Goal: Task Accomplishment & Management: Manage account settings

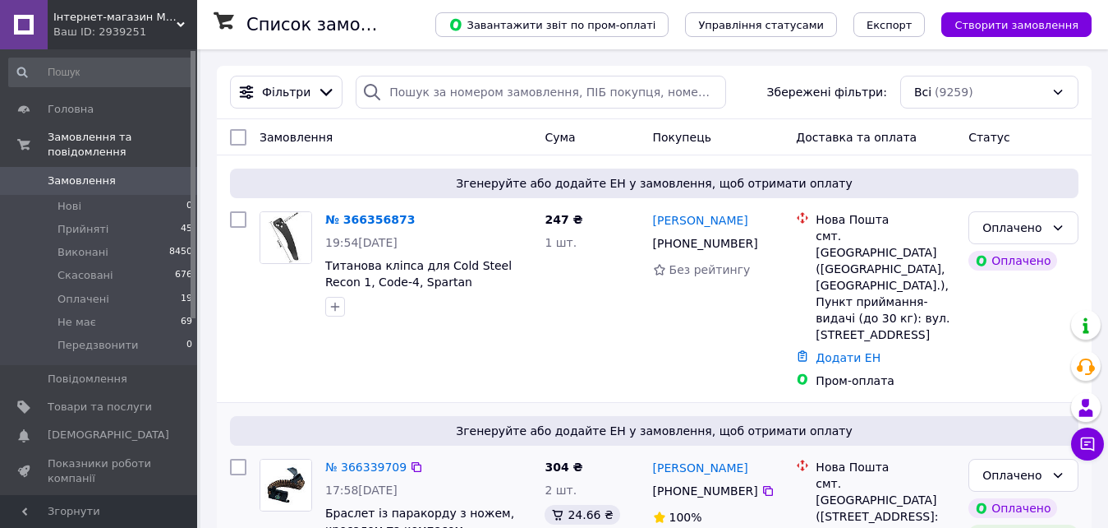
scroll to position [164, 0]
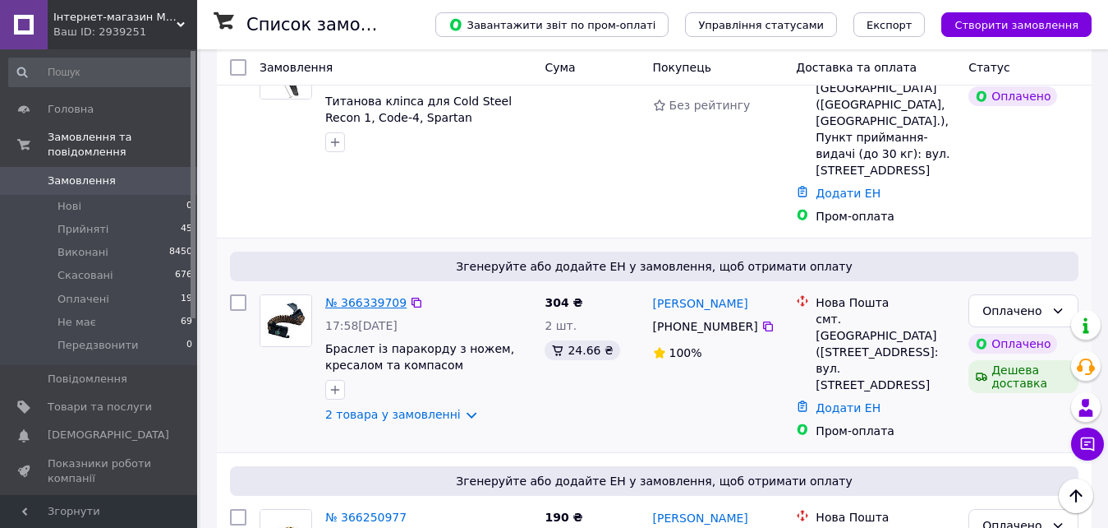
click at [381, 296] on link "№ 366339709" at bounding box center [365, 302] width 81 height 13
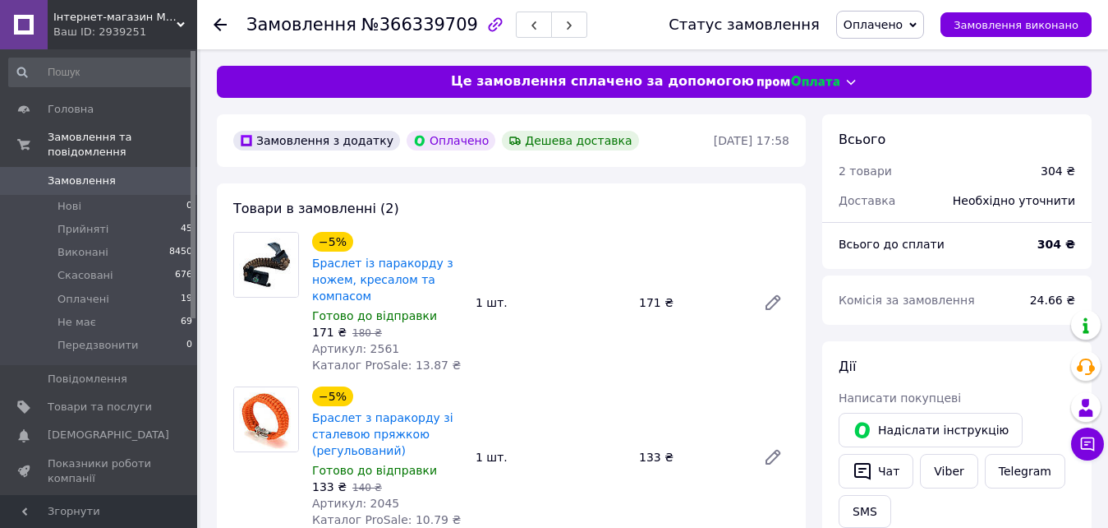
click at [376, 353] on span "Артикул: 2561" at bounding box center [355, 348] width 87 height 13
copy span "2561"
click at [371, 508] on span "Артикул: 2045" at bounding box center [355, 502] width 87 height 13
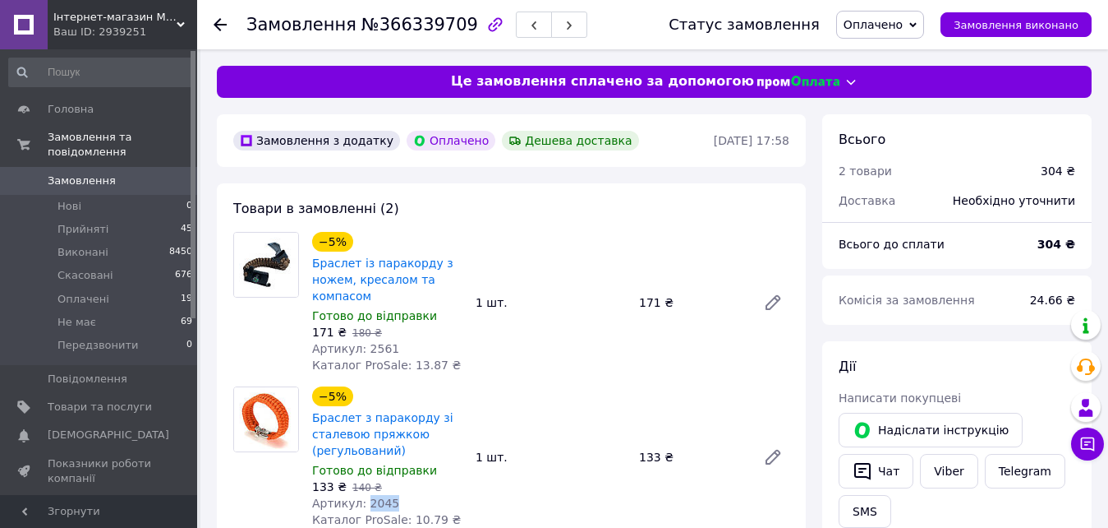
copy span "2045"
click at [132, 167] on link "Замовлення 0" at bounding box center [101, 181] width 202 height 28
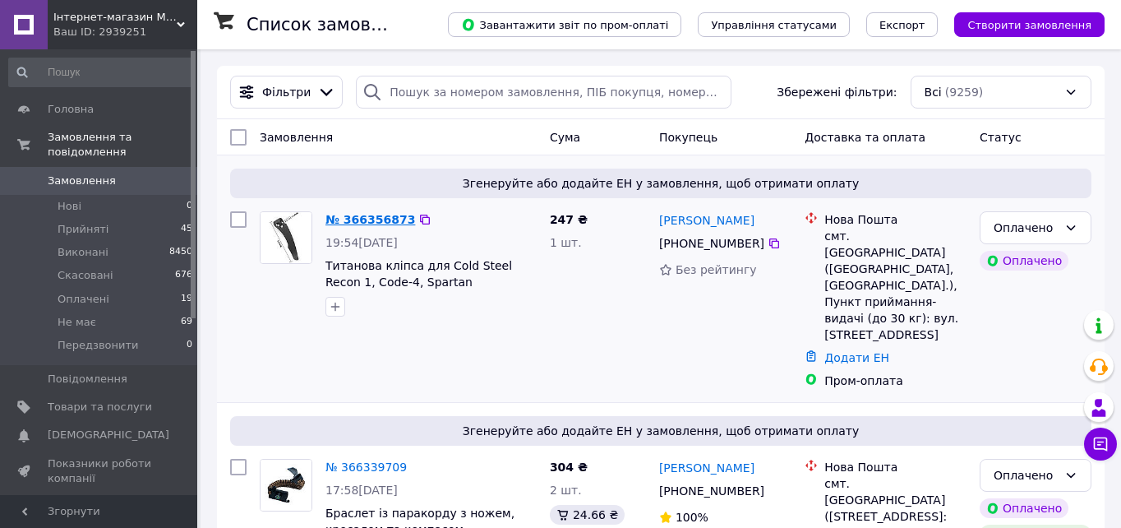
click at [361, 214] on link "№ 366356873" at bounding box center [370, 219] width 90 height 13
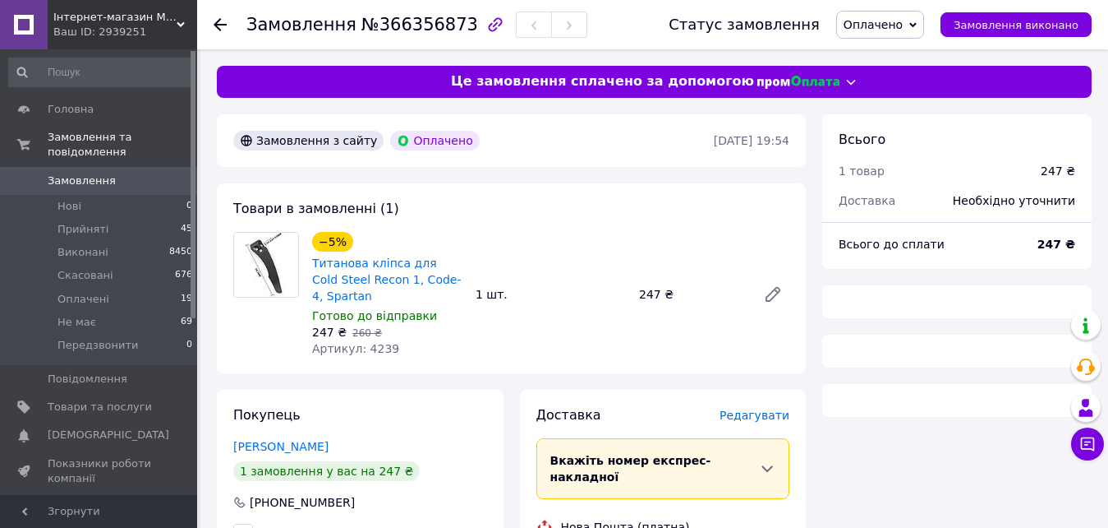
click at [375, 343] on span "Артикул: 4239" at bounding box center [355, 348] width 87 height 13
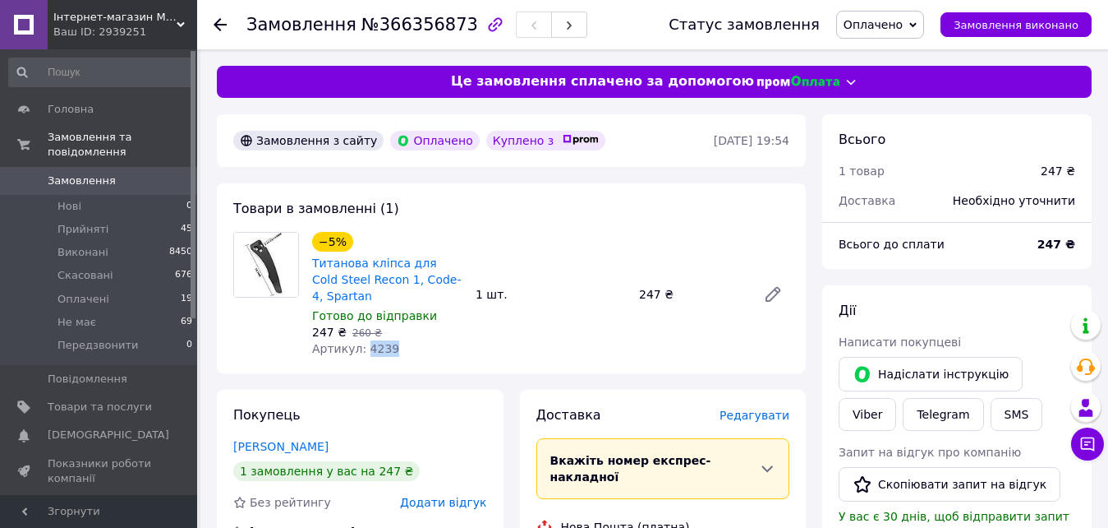
copy span "4239"
click at [375, 344] on span "Артикул: 4239" at bounding box center [355, 348] width 87 height 13
click at [96, 173] on span "Замовлення" at bounding box center [82, 180] width 68 height 15
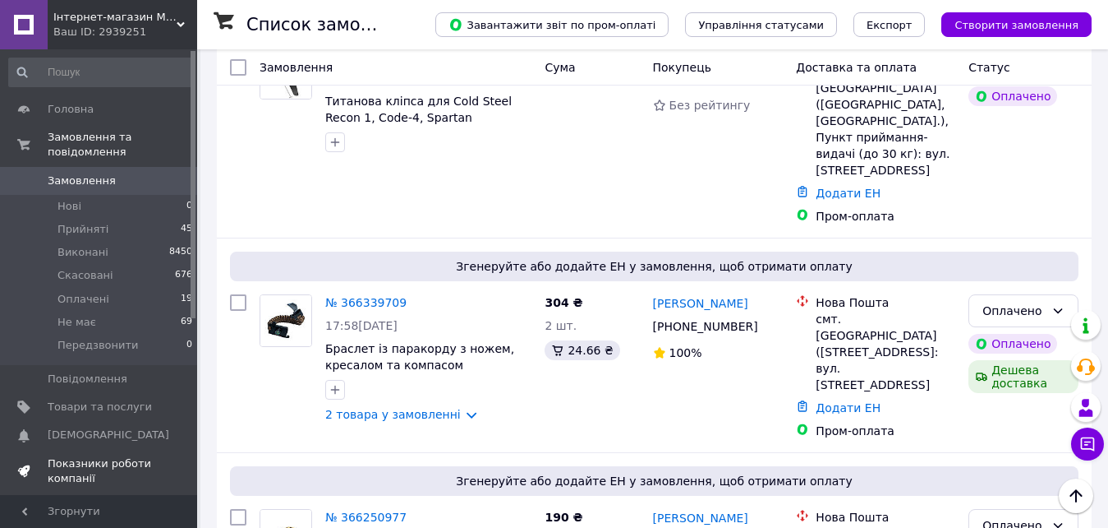
scroll to position [329, 0]
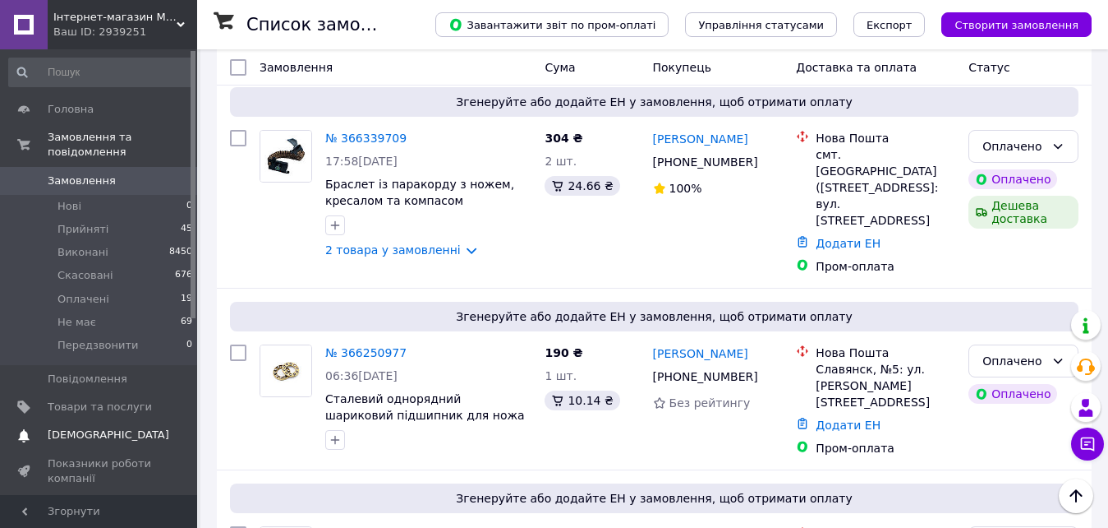
click at [82, 427] on span "[DEMOGRAPHIC_DATA]" at bounding box center [109, 434] width 122 height 15
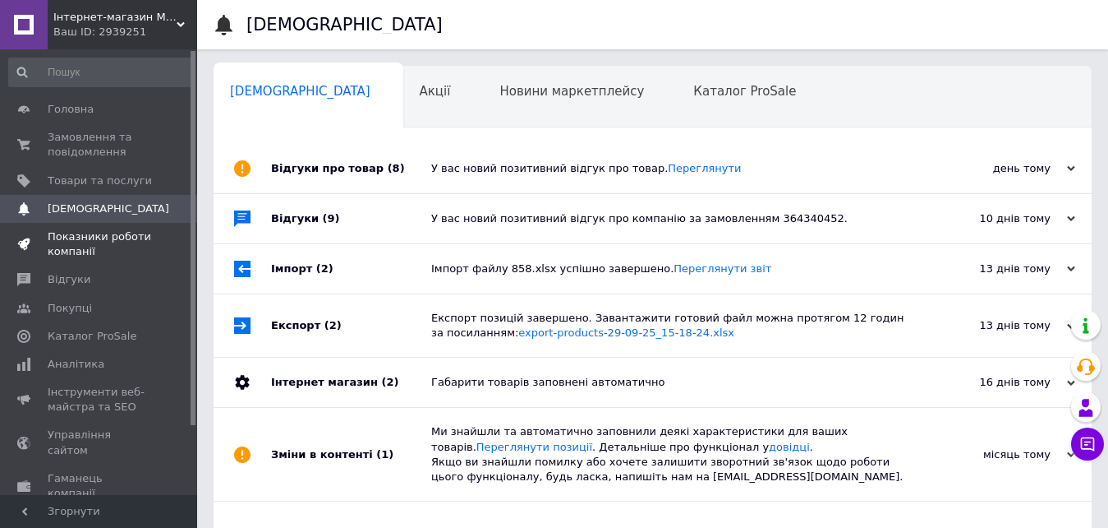
click at [125, 145] on span "Замовлення та повідомлення" at bounding box center [100, 145] width 104 height 30
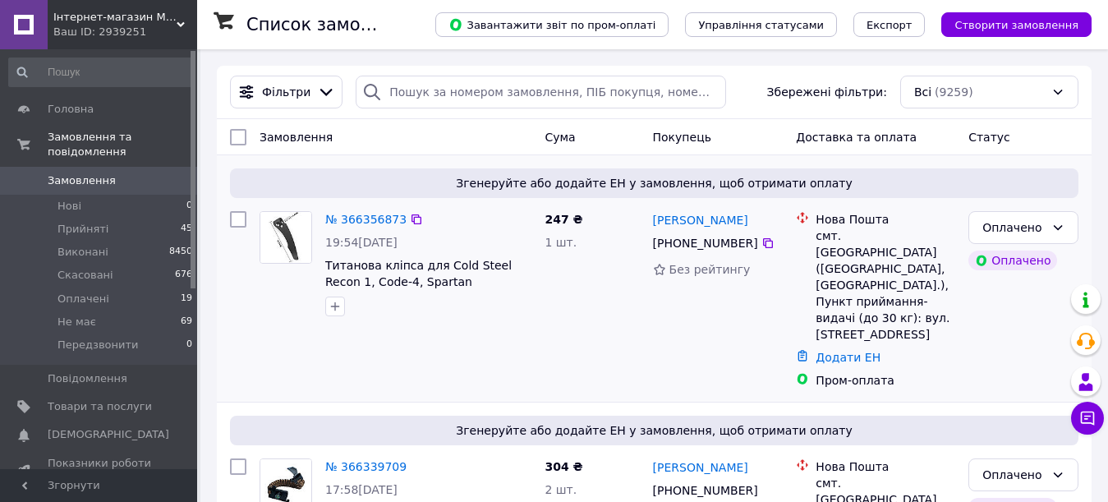
scroll to position [1564, 0]
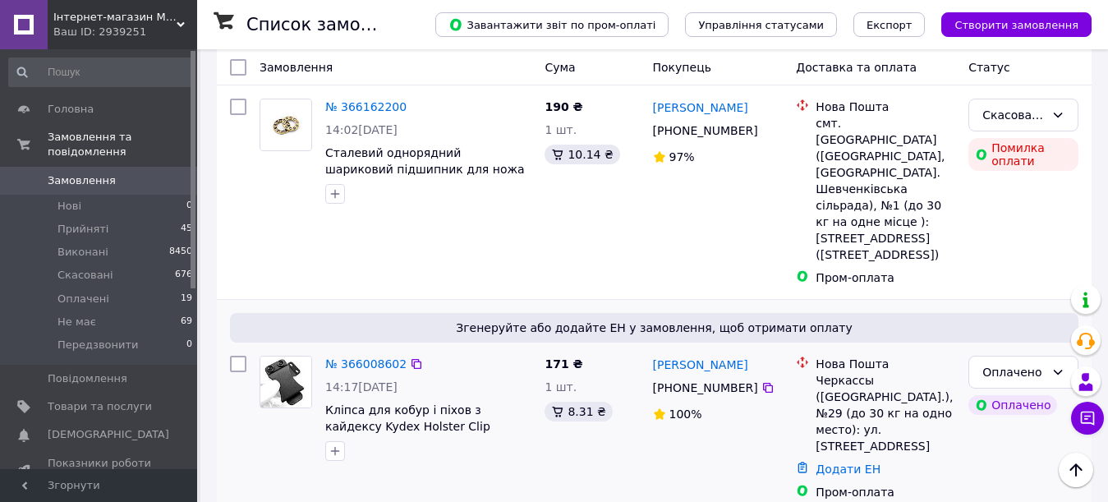
click at [366, 354] on div "№ 366008602" at bounding box center [366, 364] width 85 height 20
click at [363, 357] on link "№ 366008602" at bounding box center [365, 363] width 81 height 13
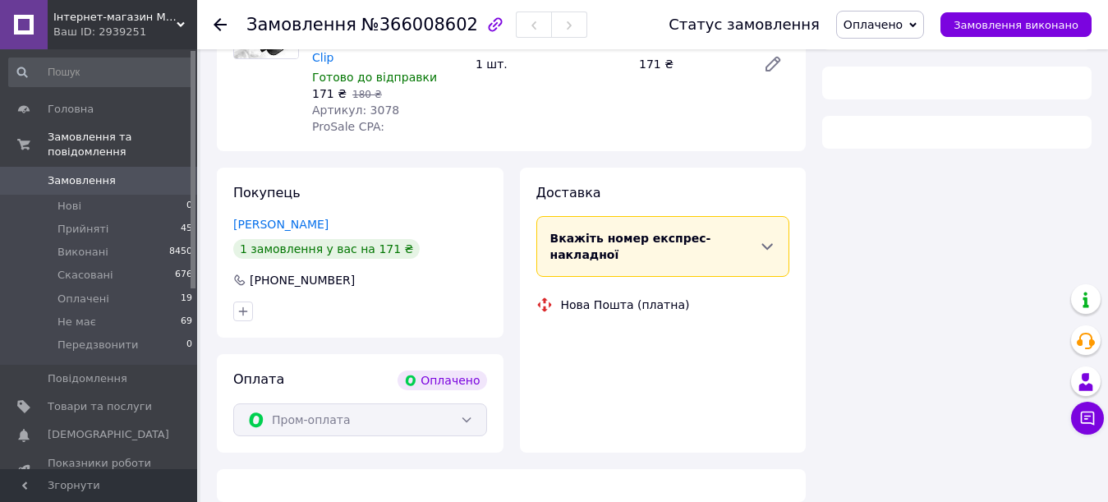
scroll to position [514, 0]
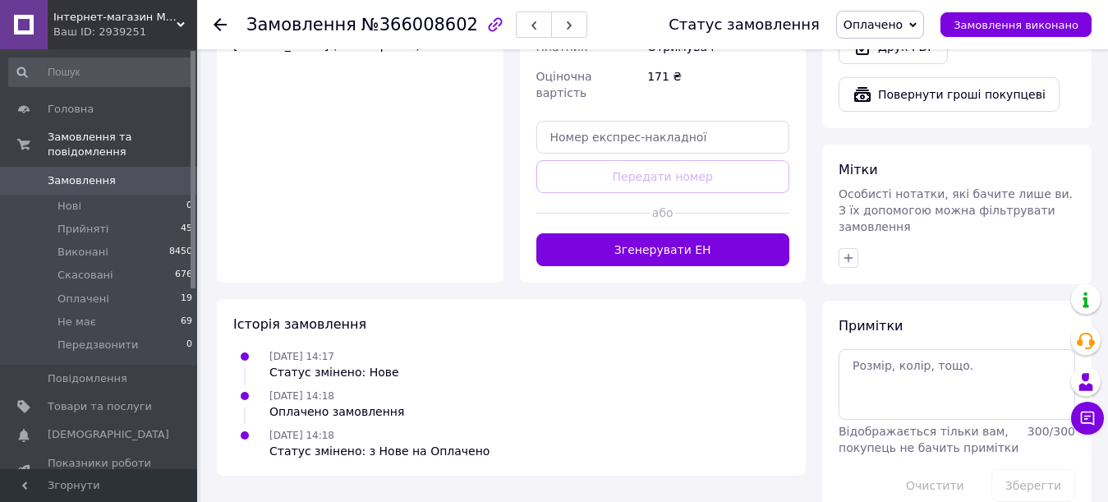
scroll to position [569, 0]
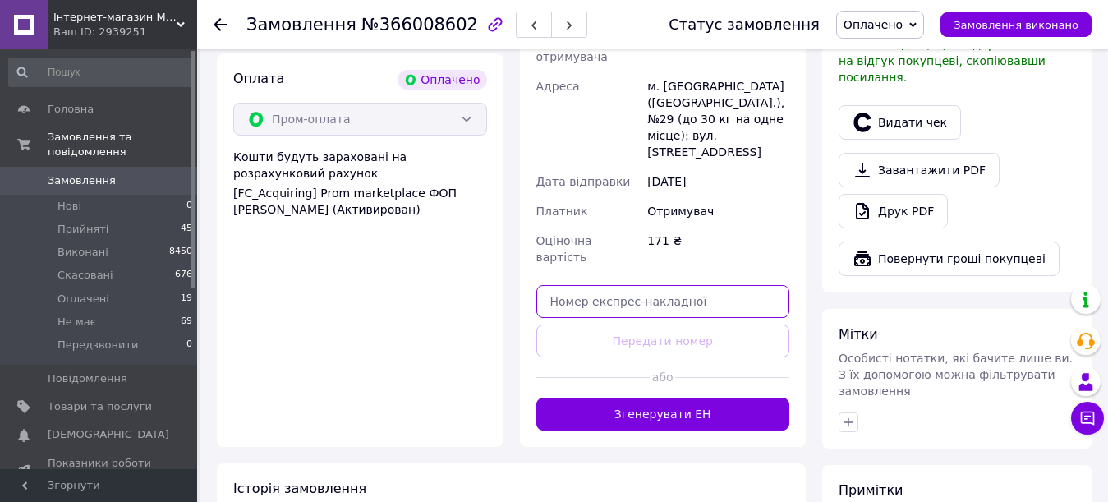
click at [644, 285] on input "text" at bounding box center [664, 301] width 254 height 33
paste input "20451268589913"
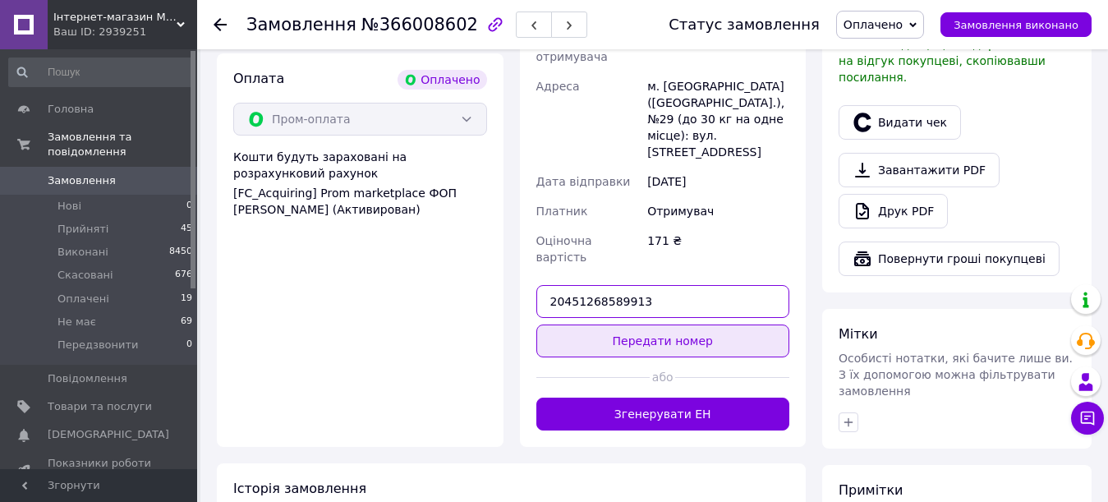
type input "20451268589913"
click at [639, 325] on button "Передати номер" at bounding box center [664, 341] width 254 height 33
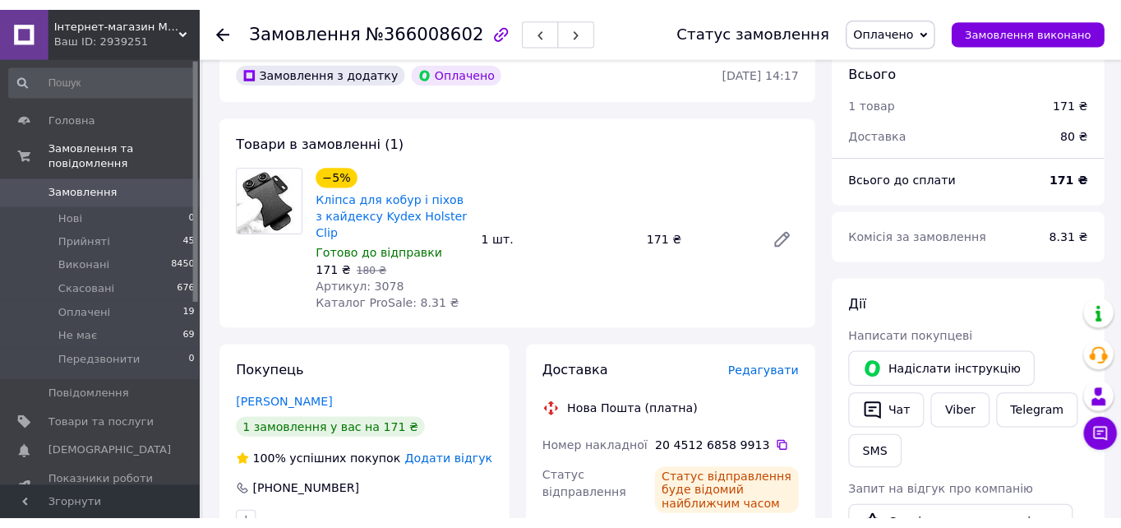
scroll to position [0, 0]
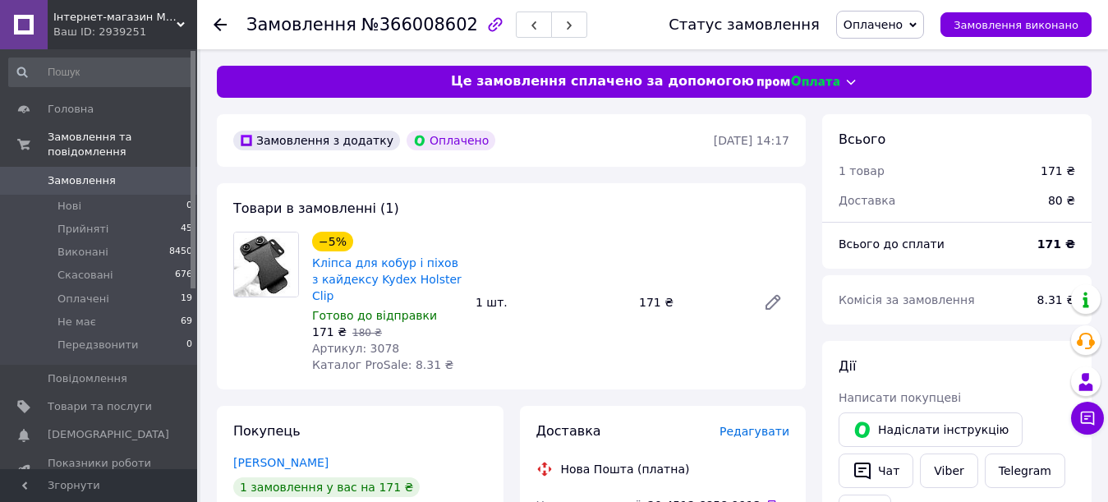
click at [112, 173] on span "Замовлення" at bounding box center [100, 180] width 104 height 15
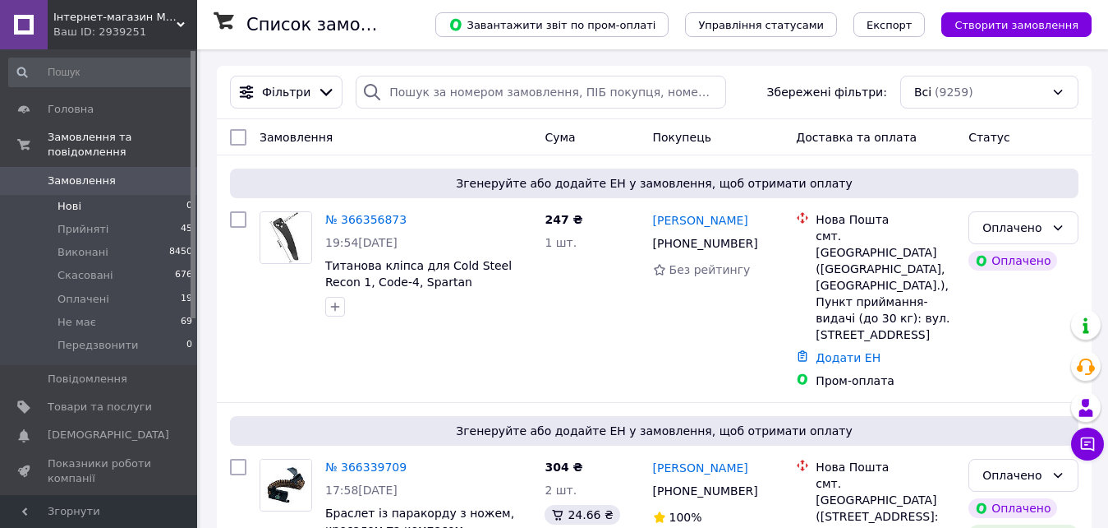
click at [79, 199] on span "Нові" at bounding box center [70, 206] width 24 height 15
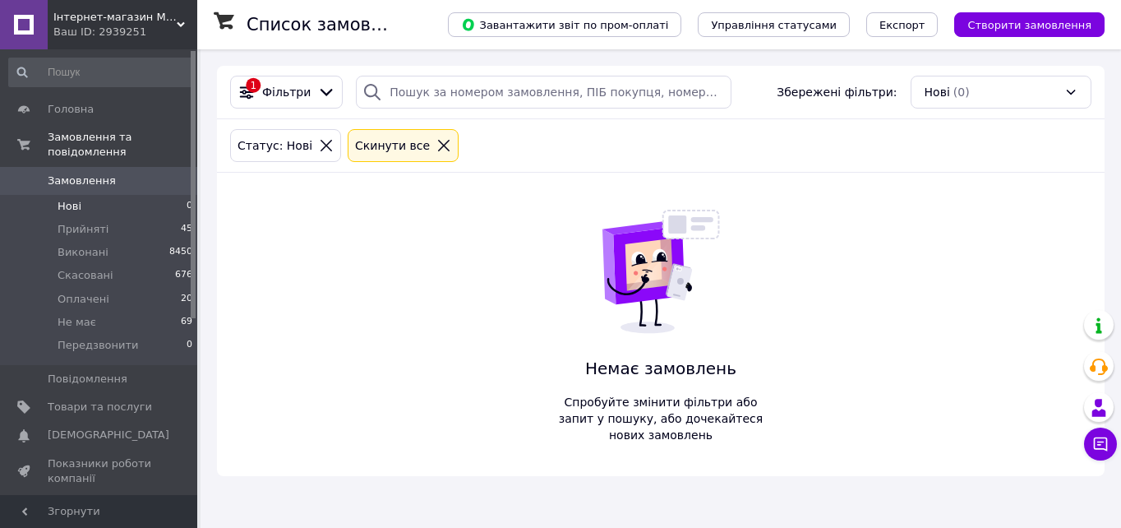
click at [428, 132] on div "Cкинути все" at bounding box center [403, 145] width 111 height 33
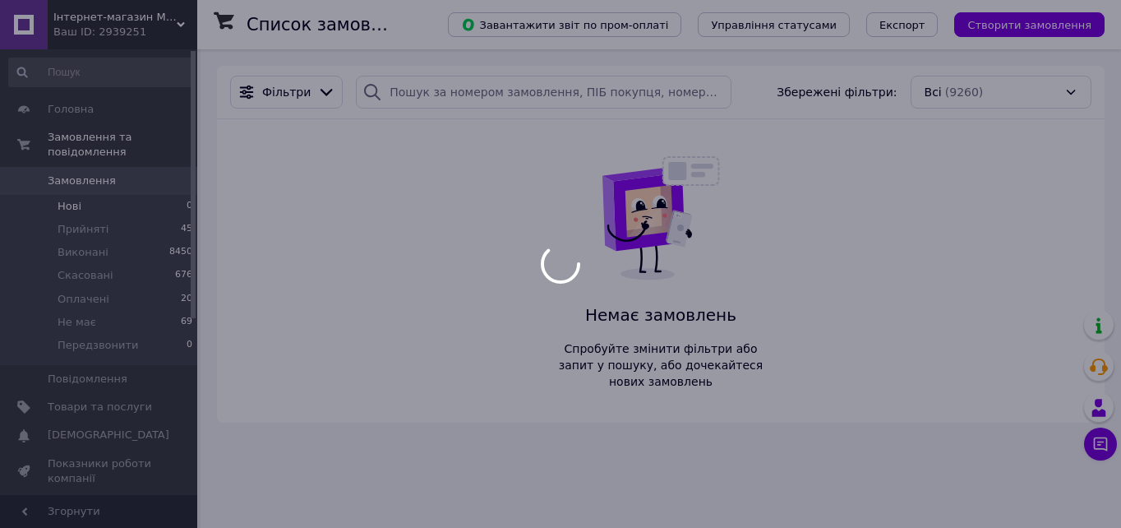
click at [979, 173] on div at bounding box center [560, 264] width 1121 height 528
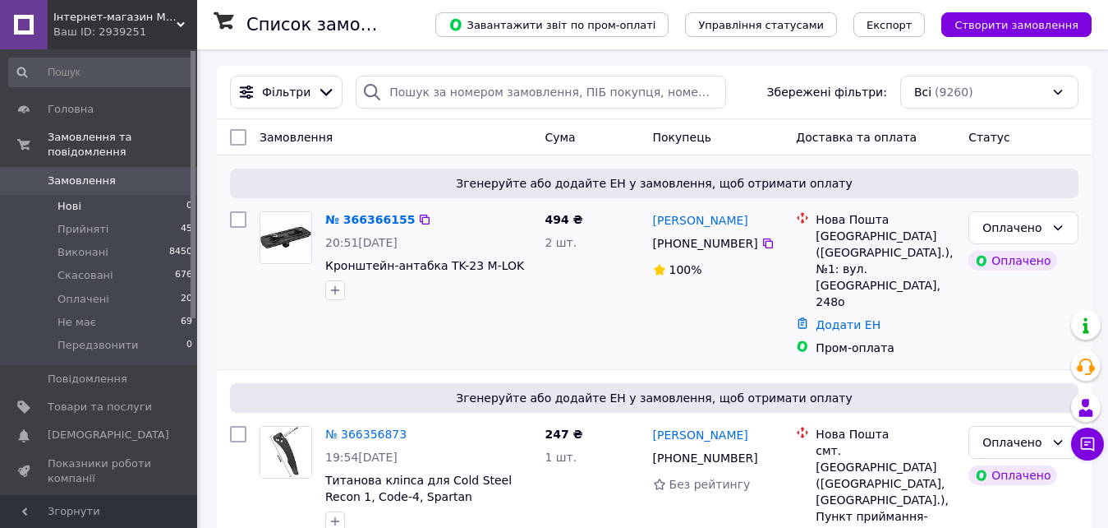
click at [322, 205] on div "№ 366366155 20:51, 12.10.2025 Кронштейн-антабка TK-23 M-LOK" at bounding box center [428, 256] width 219 height 102
click at [348, 222] on link "№ 366366155" at bounding box center [370, 219] width 90 height 13
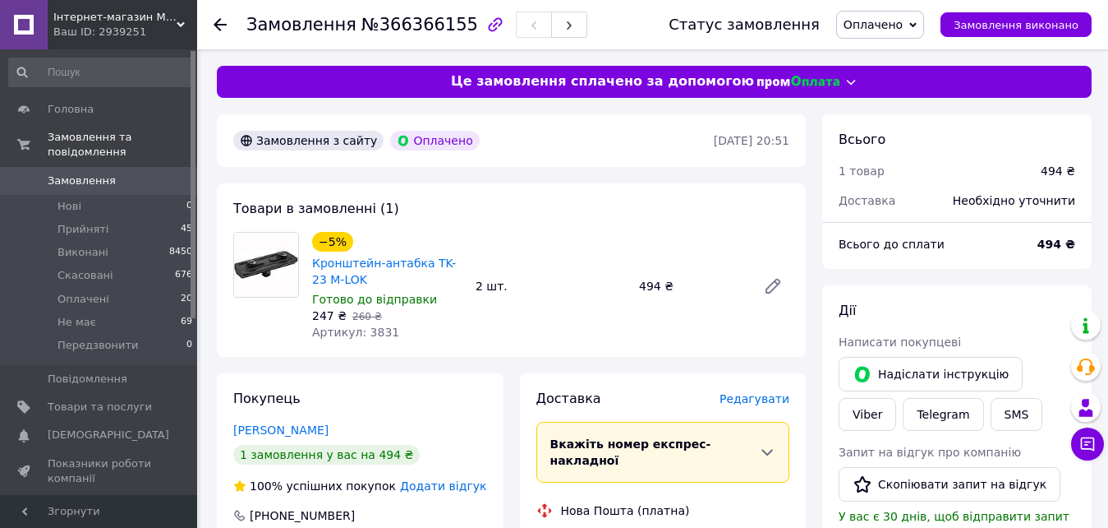
click at [363, 325] on span "Артикул: 3831" at bounding box center [355, 331] width 87 height 13
copy span "3831"
click at [108, 173] on span "Замовлення" at bounding box center [100, 180] width 104 height 15
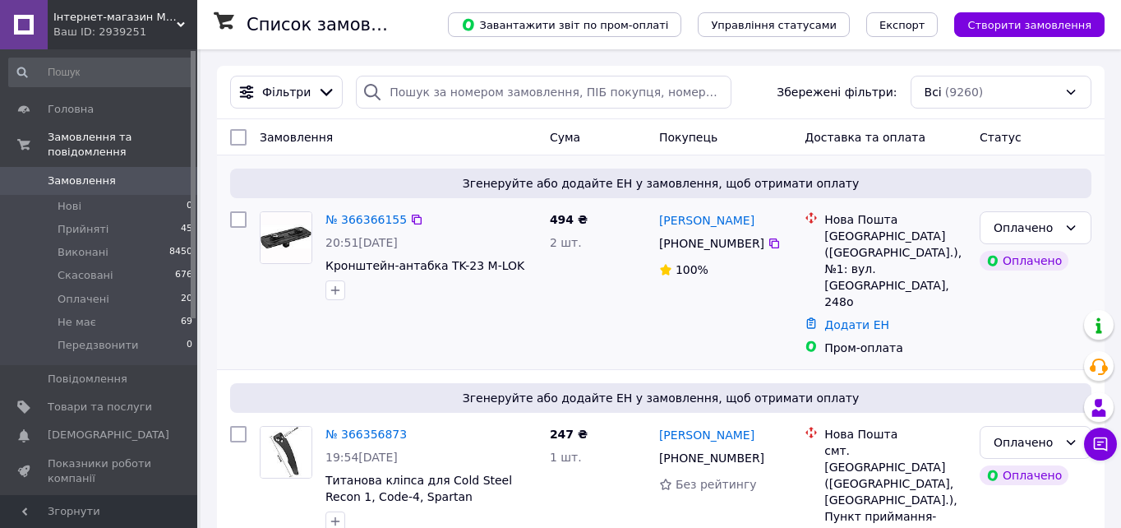
drag, startPoint x: 897, startPoint y: 406, endPoint x: 924, endPoint y: 287, distance: 122.2
click at [924, 313] on div "Додати ЕН" at bounding box center [895, 324] width 149 height 23
